Goal: Information Seeking & Learning: Learn about a topic

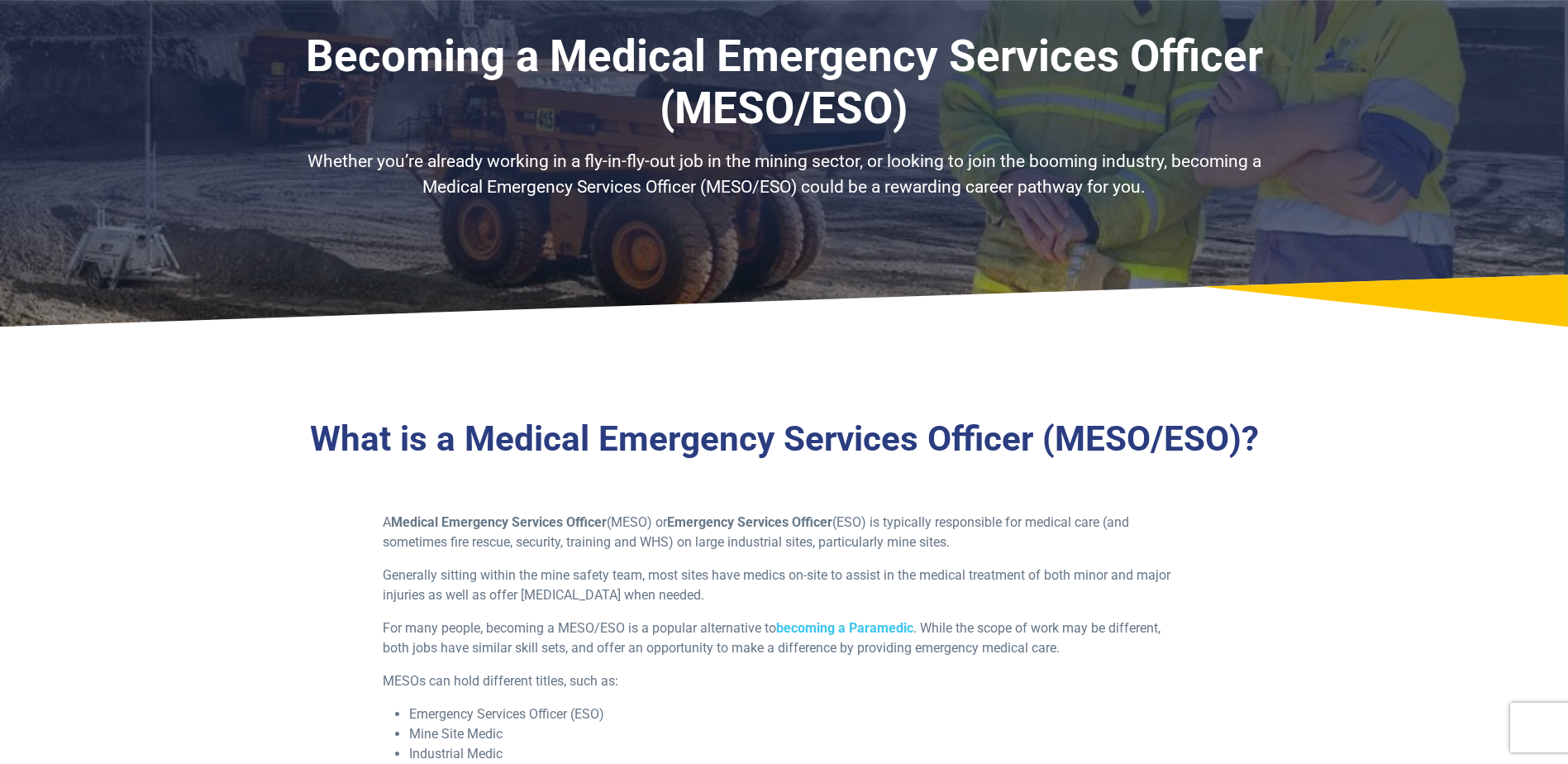
scroll to position [83, 0]
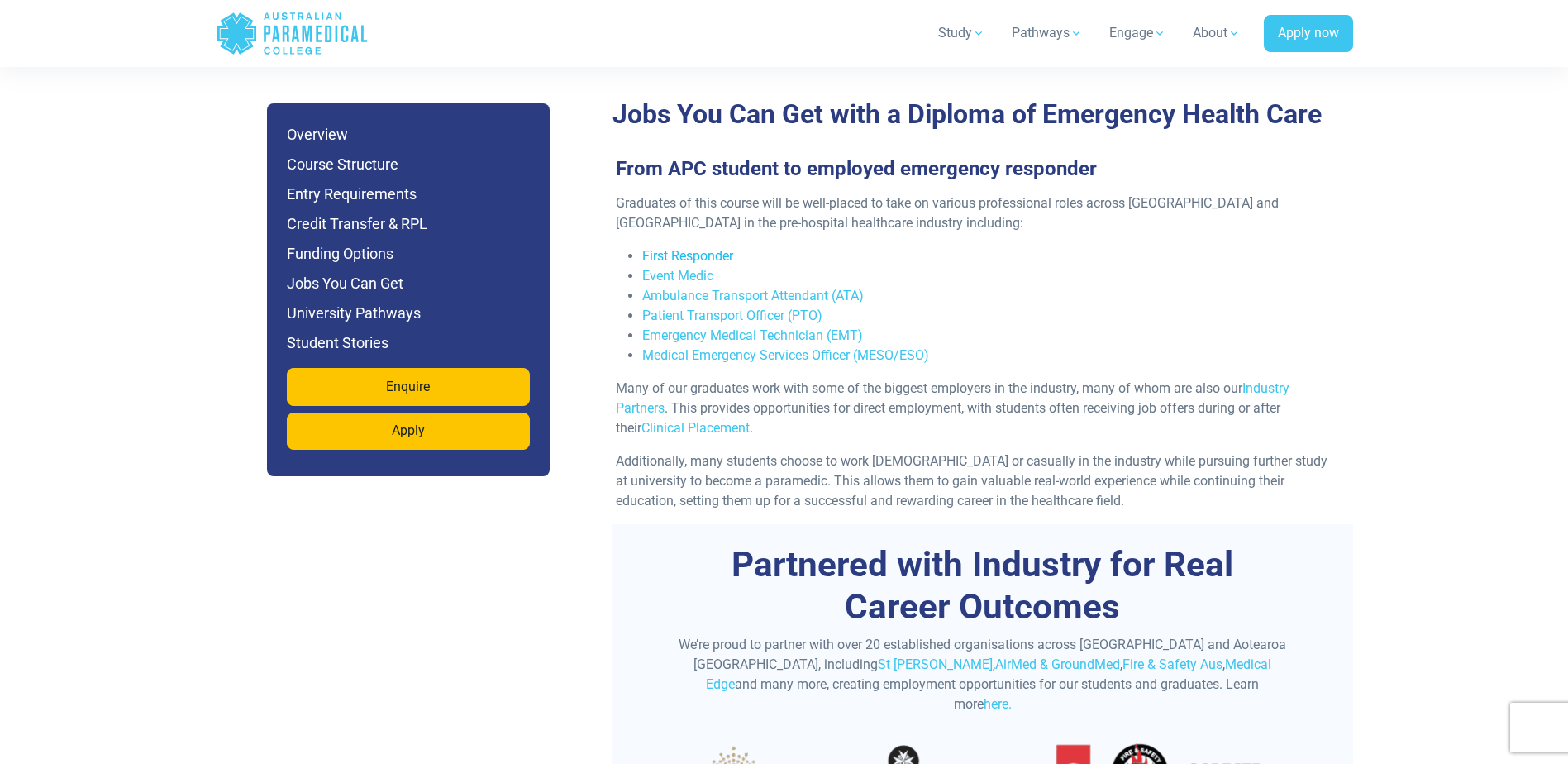
click at [709, 248] on link "First Responder" at bounding box center [688, 256] width 91 height 15
click at [746, 288] on link "Ambulance Transport Attendant (ATA)" at bounding box center [753, 295] width 222 height 15
click at [772, 327] on link "Emergency Medical Technician (EMT)" at bounding box center [753, 335] width 221 height 15
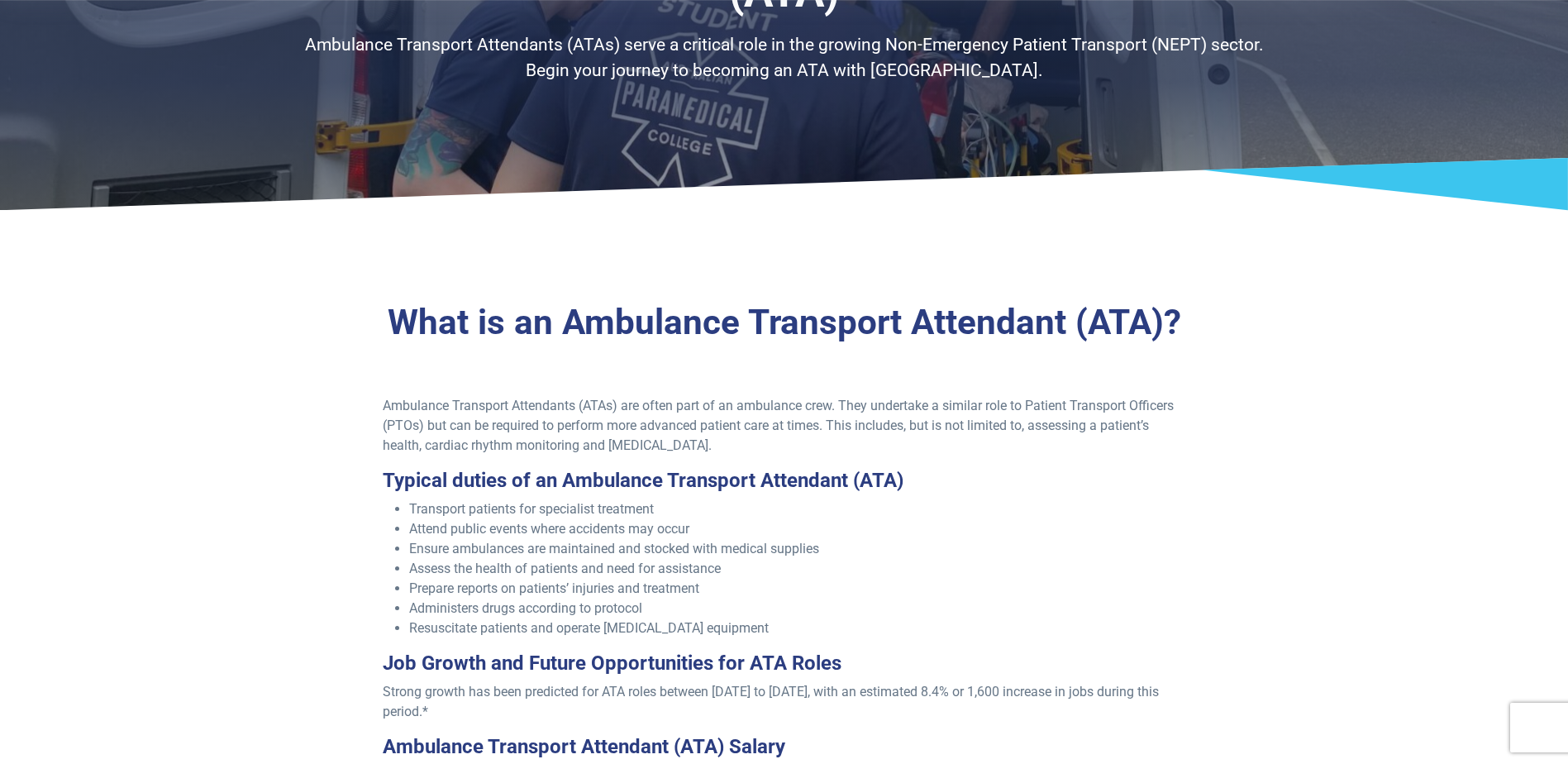
scroll to position [248, 0]
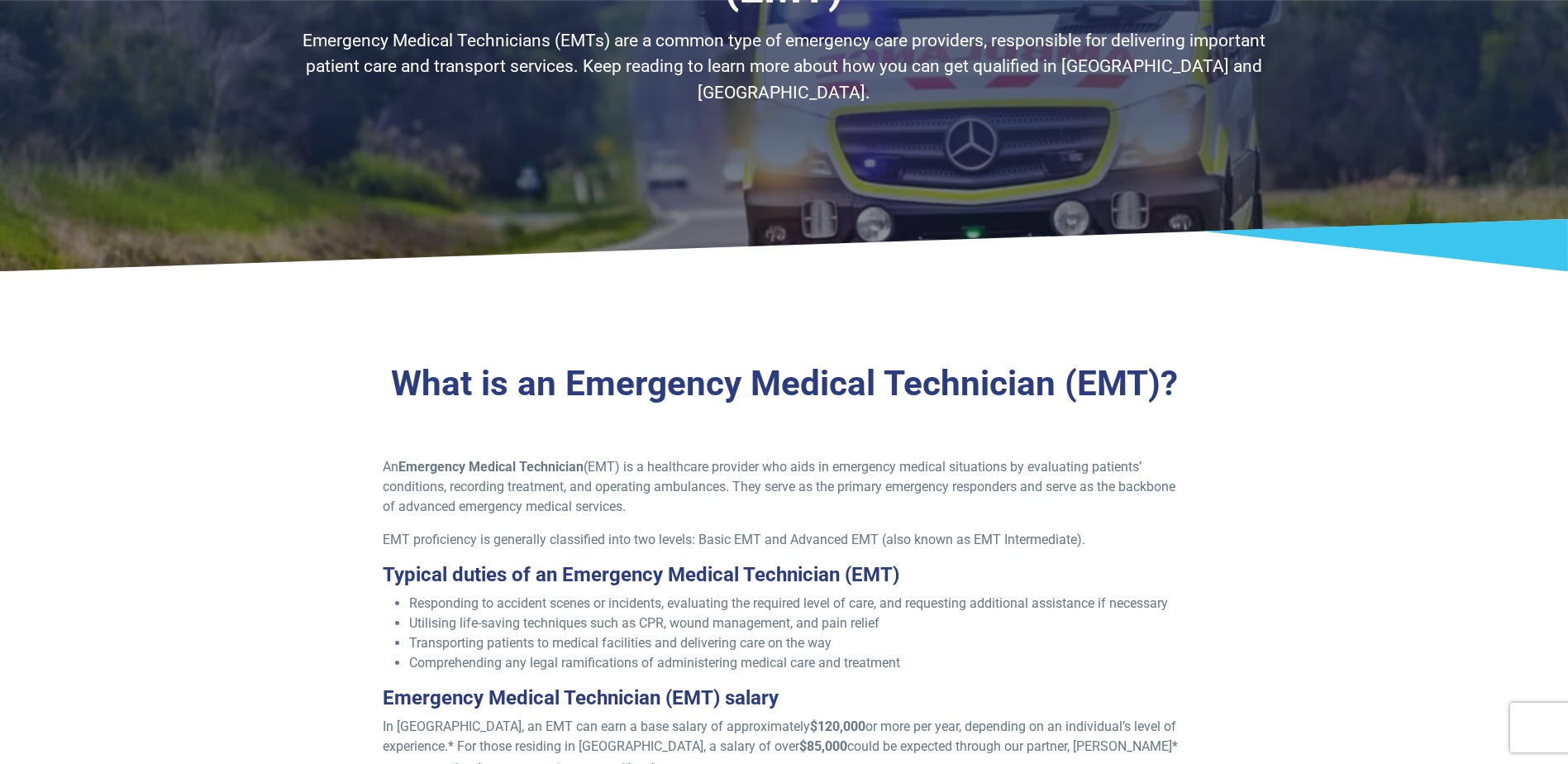
scroll to position [331, 0]
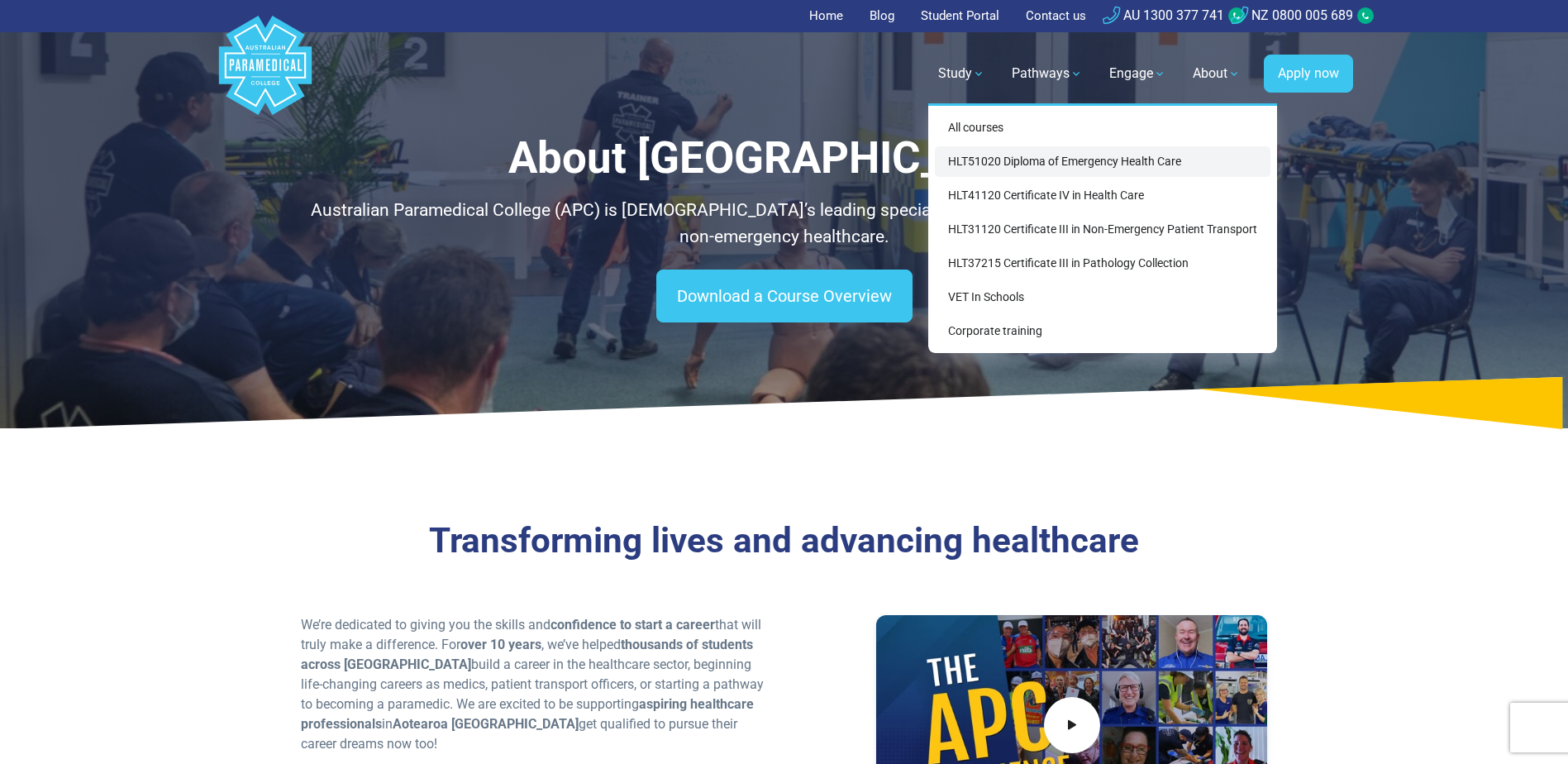
click at [971, 158] on link "HLT51020 Diploma of Emergency Health Care" at bounding box center [1103, 162] width 336 height 31
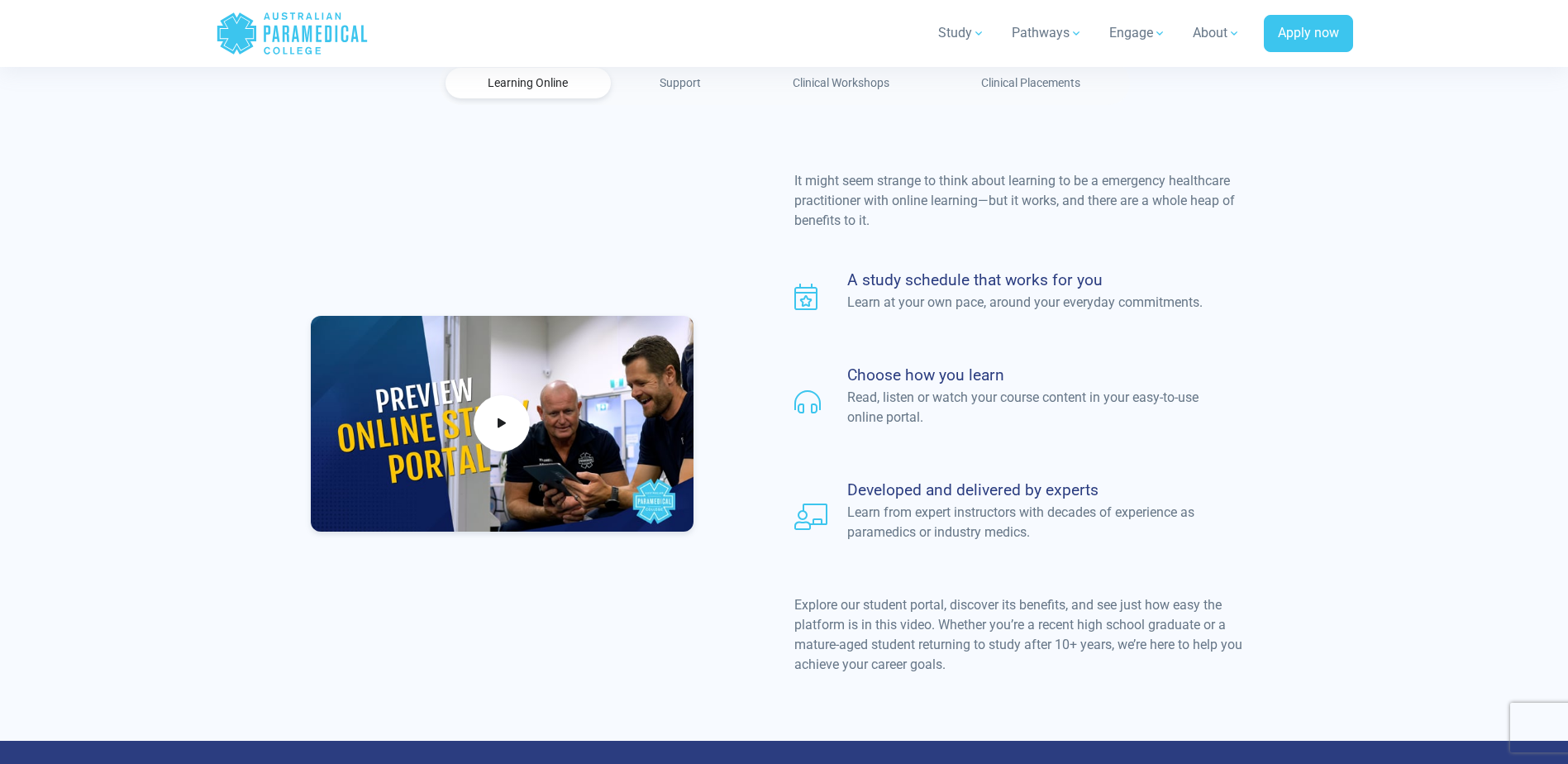
scroll to position [1240, 0]
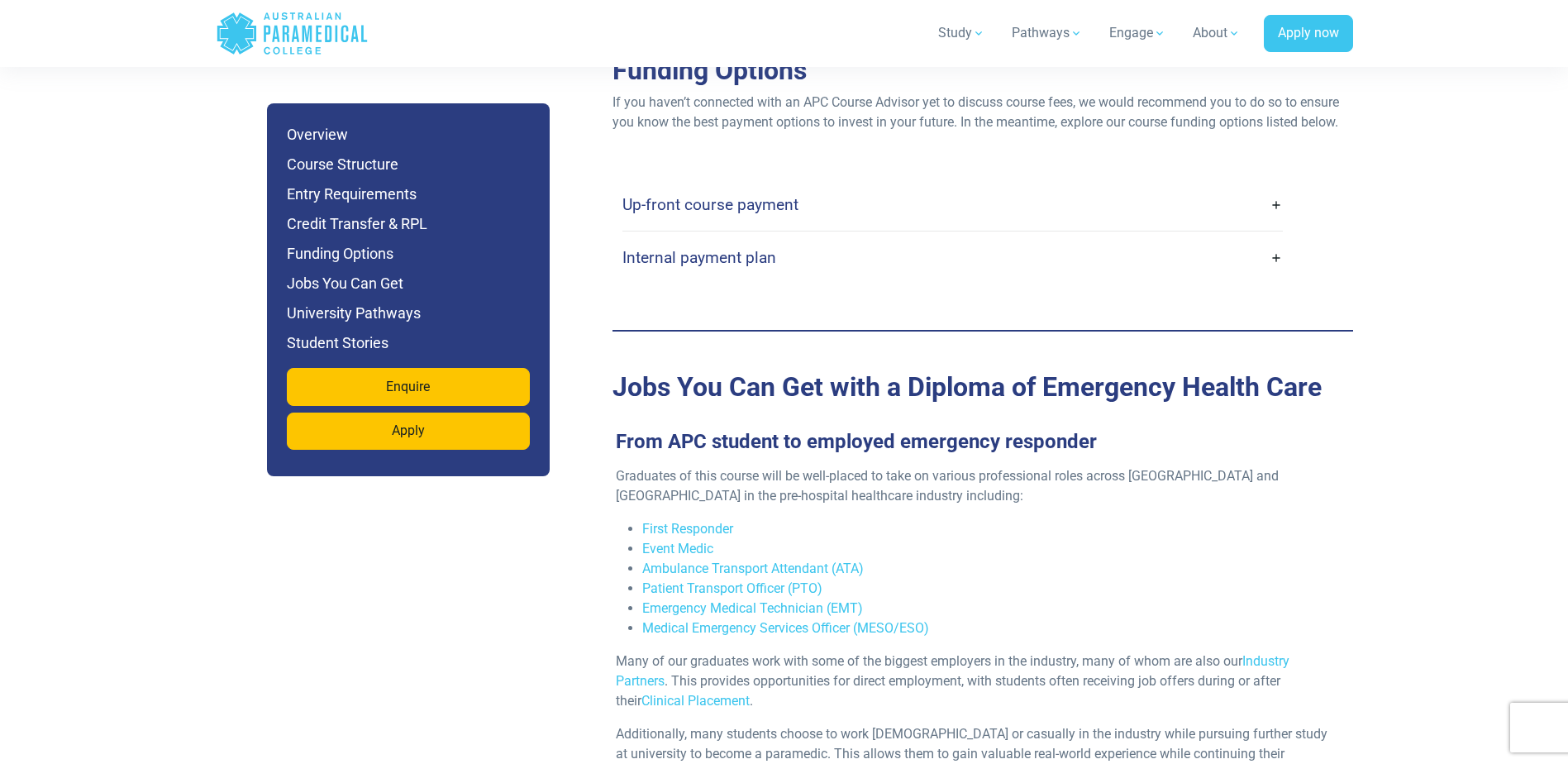
scroll to position [5208, 0]
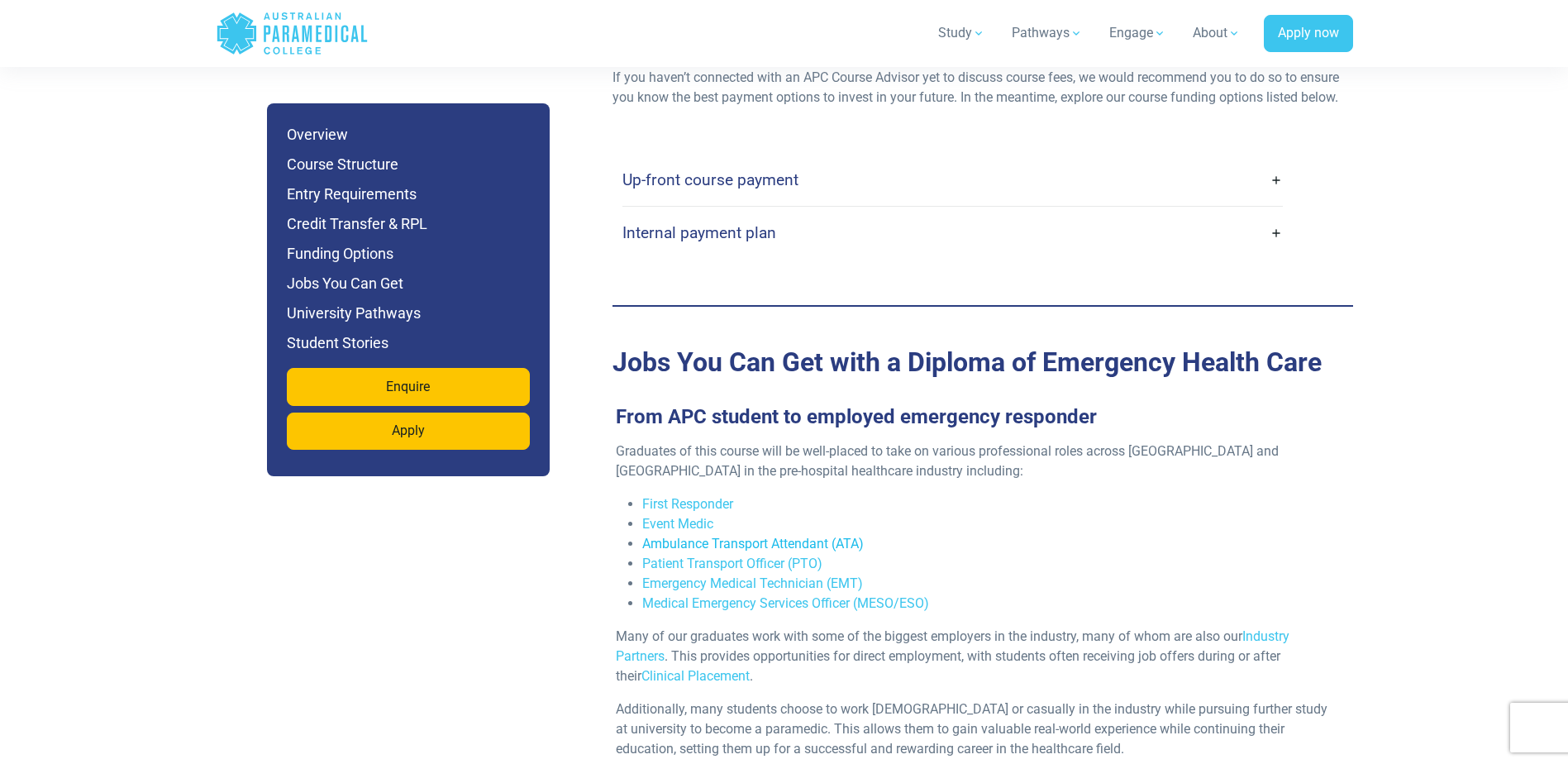
click at [730, 535] on link "Ambulance Transport Attendant (ATA)" at bounding box center [753, 543] width 222 height 15
click at [787, 576] on link "Emergency Medical Technician (EMT)" at bounding box center [753, 583] width 221 height 15
click at [795, 595] on link "Medical Emergency Services Officer (MESO/ESO)" at bounding box center [785, 603] width 287 height 15
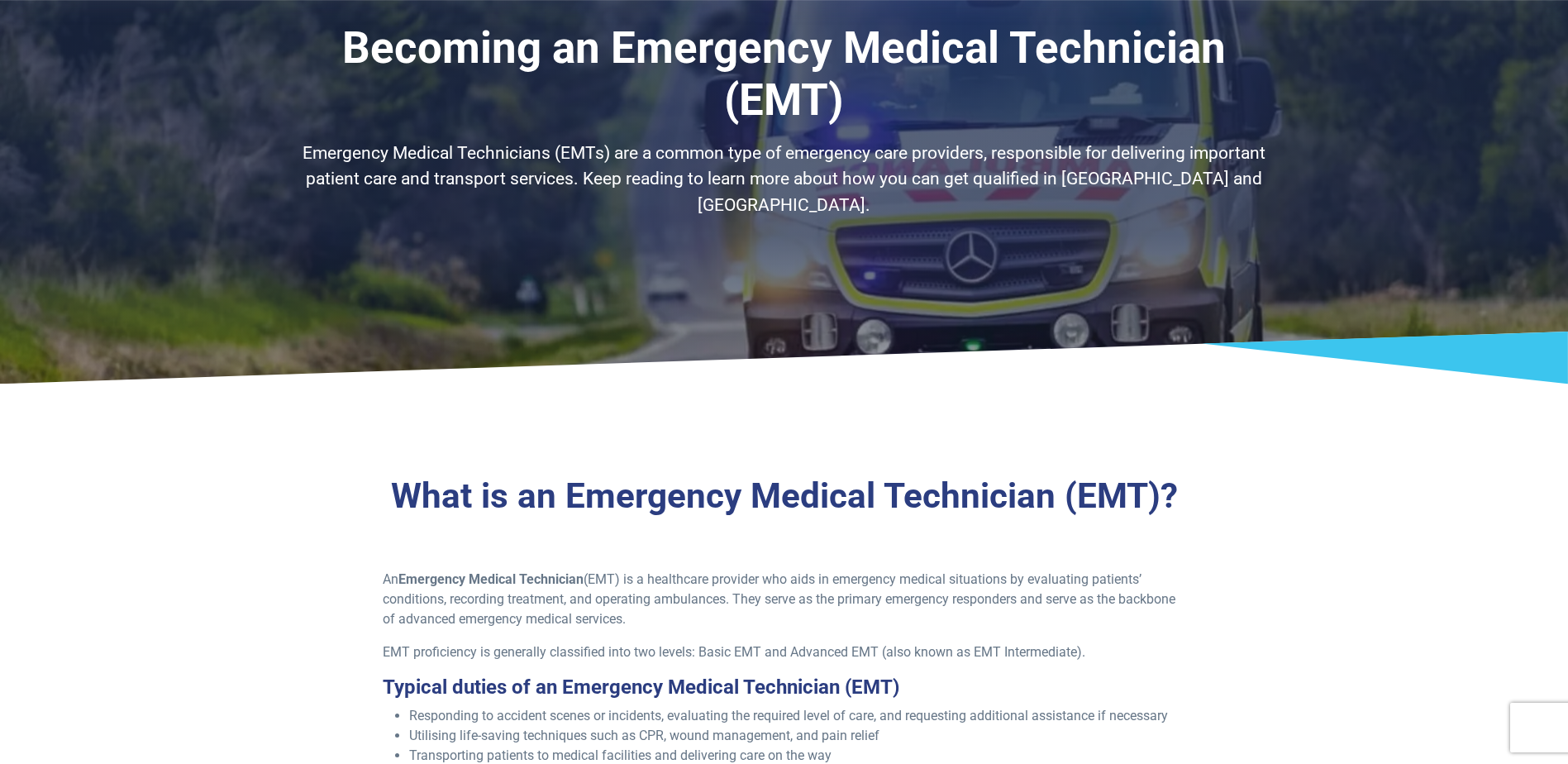
scroll to position [331, 0]
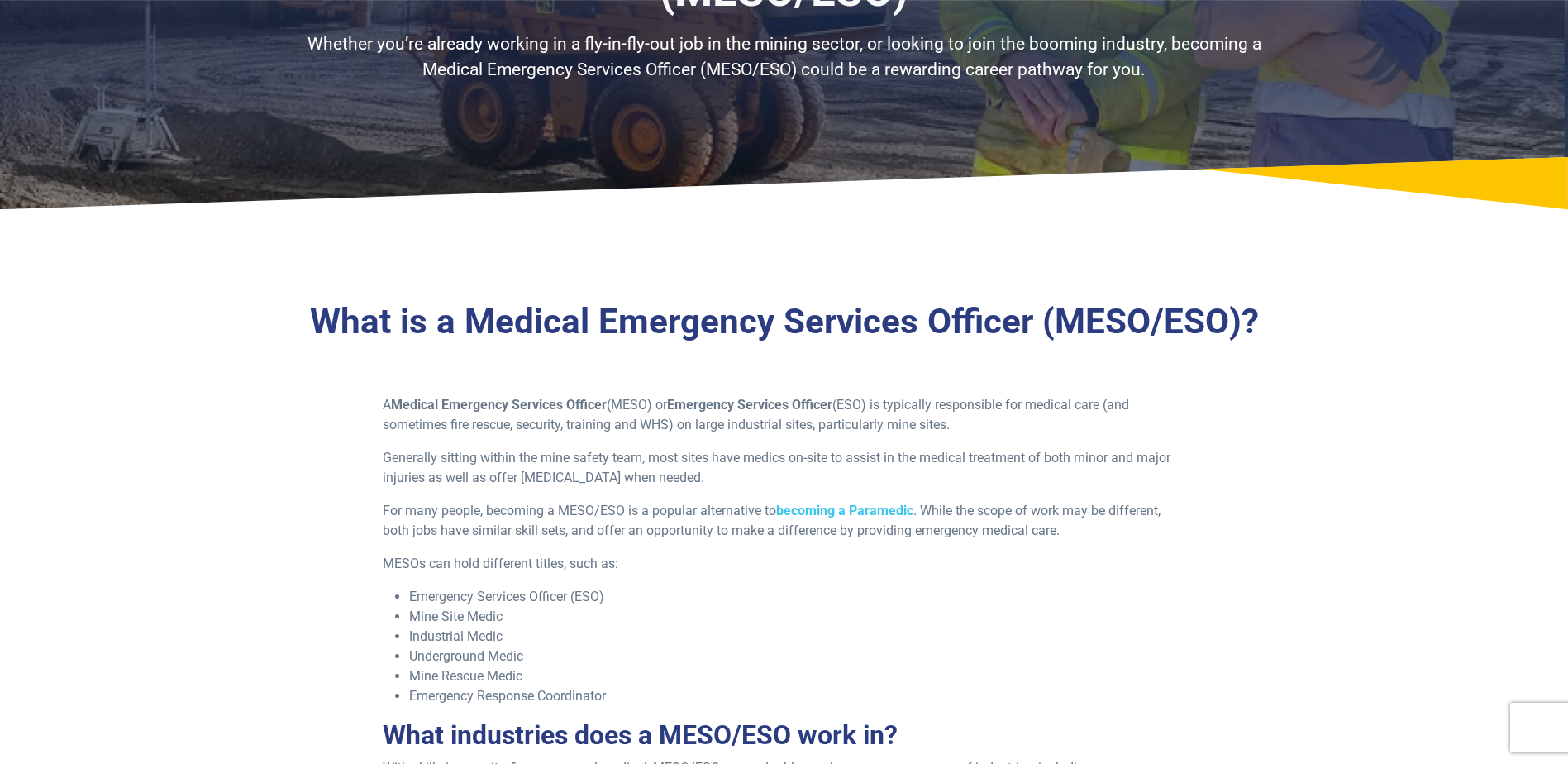
scroll to position [248, 0]
